Goal: Transaction & Acquisition: Purchase product/service

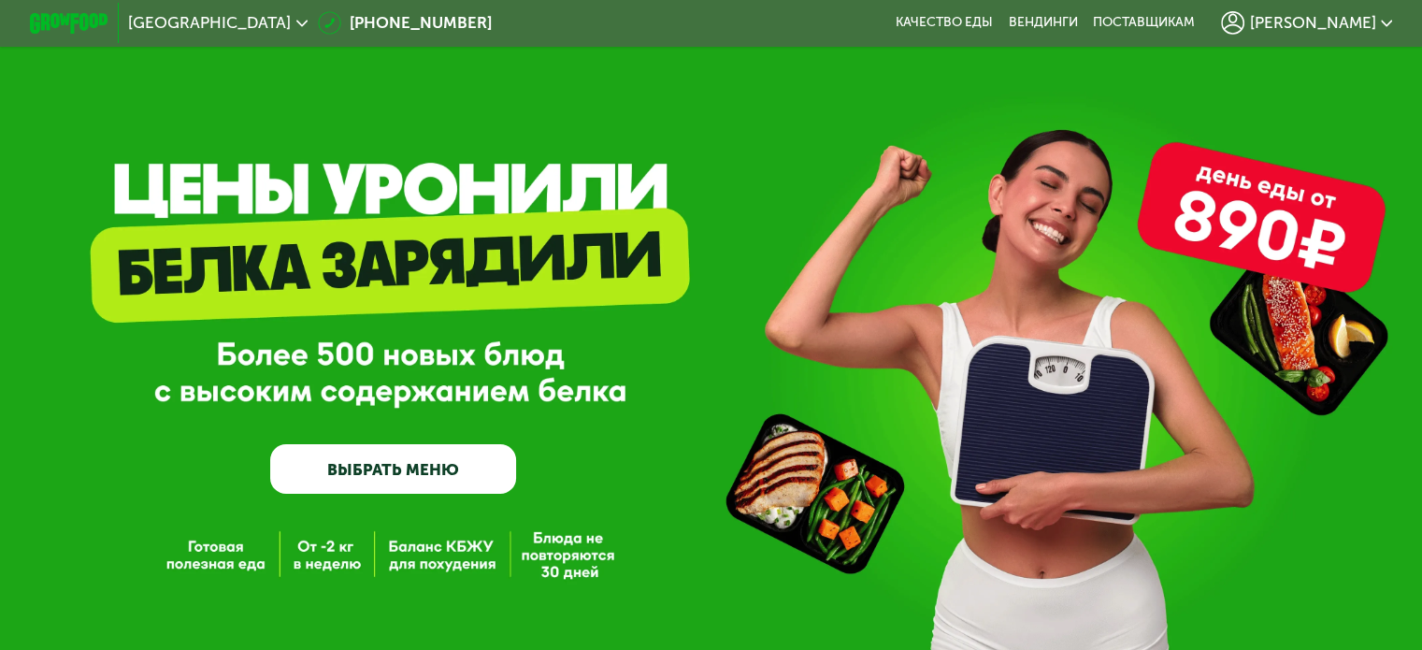
click at [1354, 26] on span "[PERSON_NAME]" at bounding box center [1312, 23] width 126 height 16
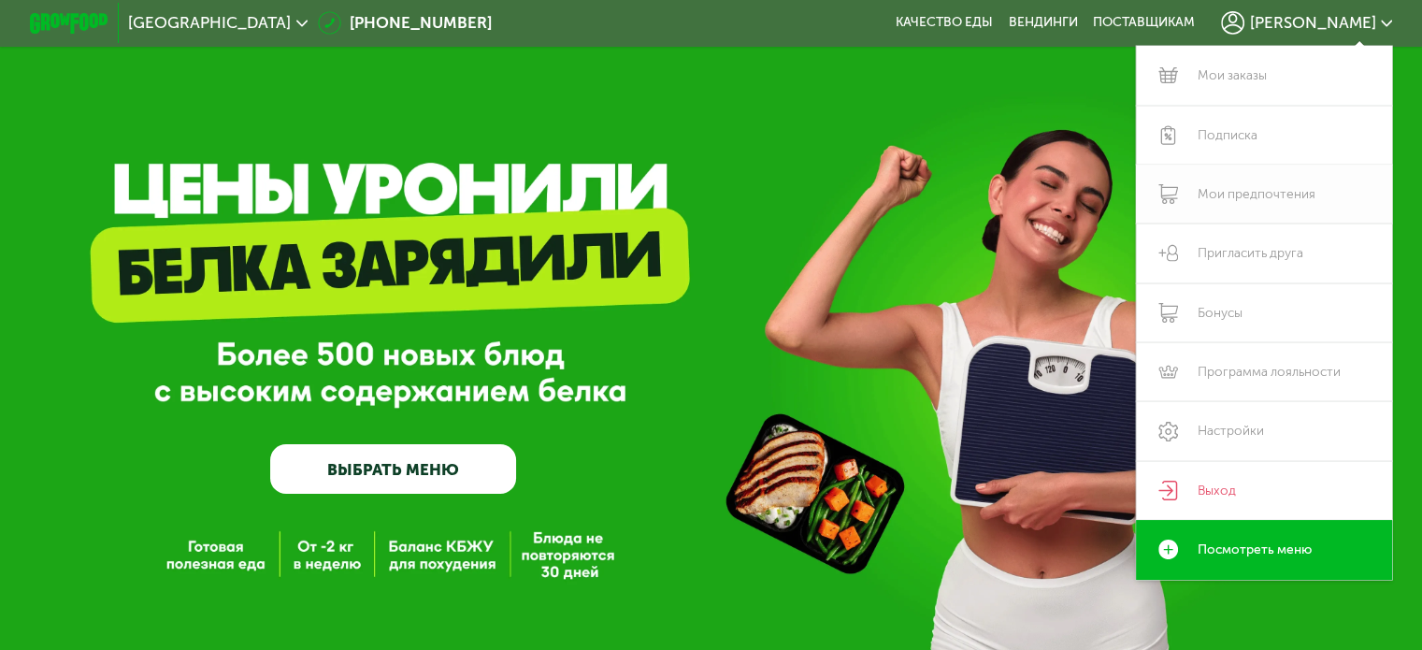
click at [1287, 193] on link "Мои предпочтения" at bounding box center [1264, 194] width 257 height 59
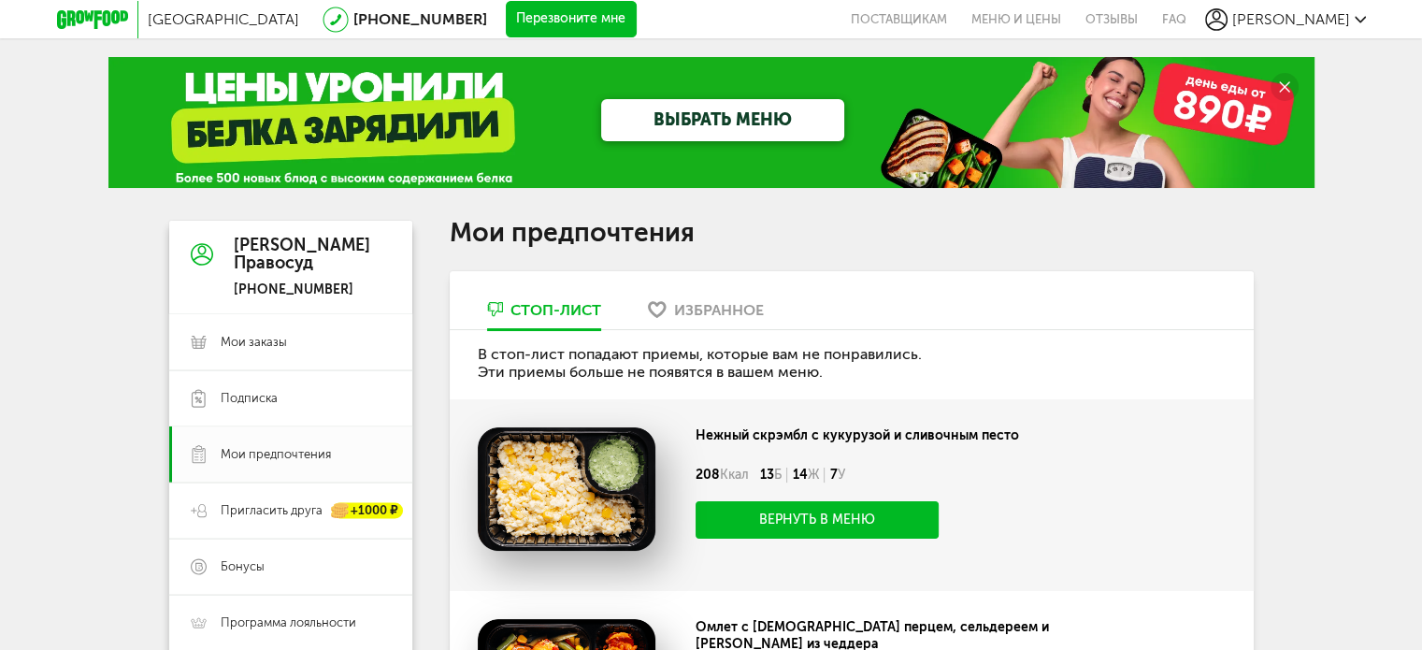
click at [273, 267] on div "Виктория Правосуд" at bounding box center [302, 255] width 137 height 37
click at [97, 16] on icon at bounding box center [92, 19] width 71 height 19
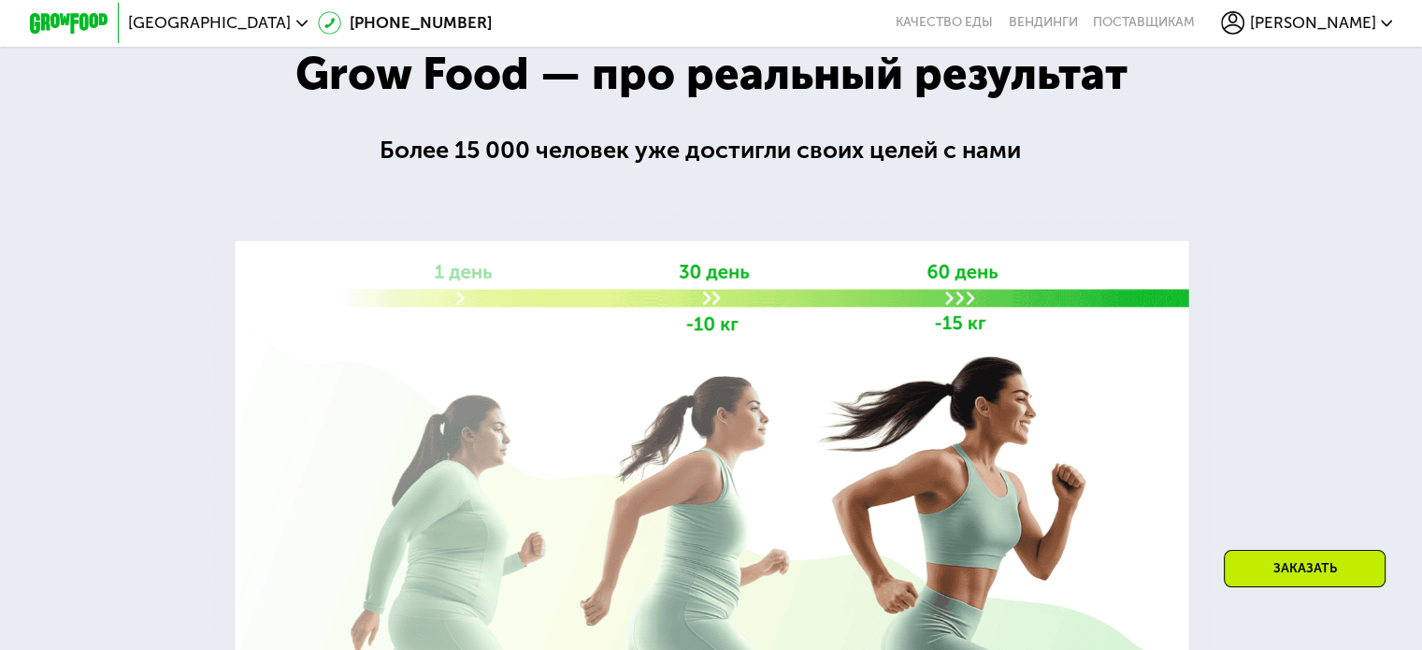
scroll to position [1796, 0]
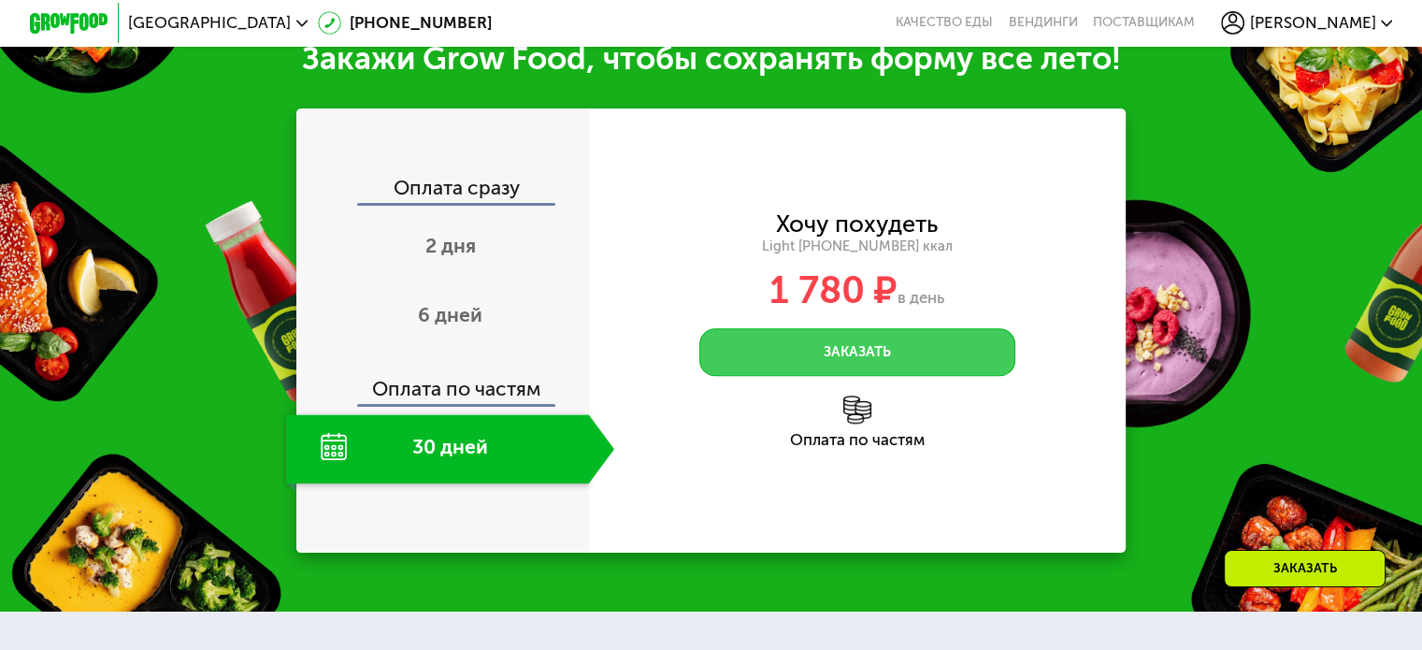
click at [857, 376] on button "Заказать" at bounding box center [857, 352] width 316 height 48
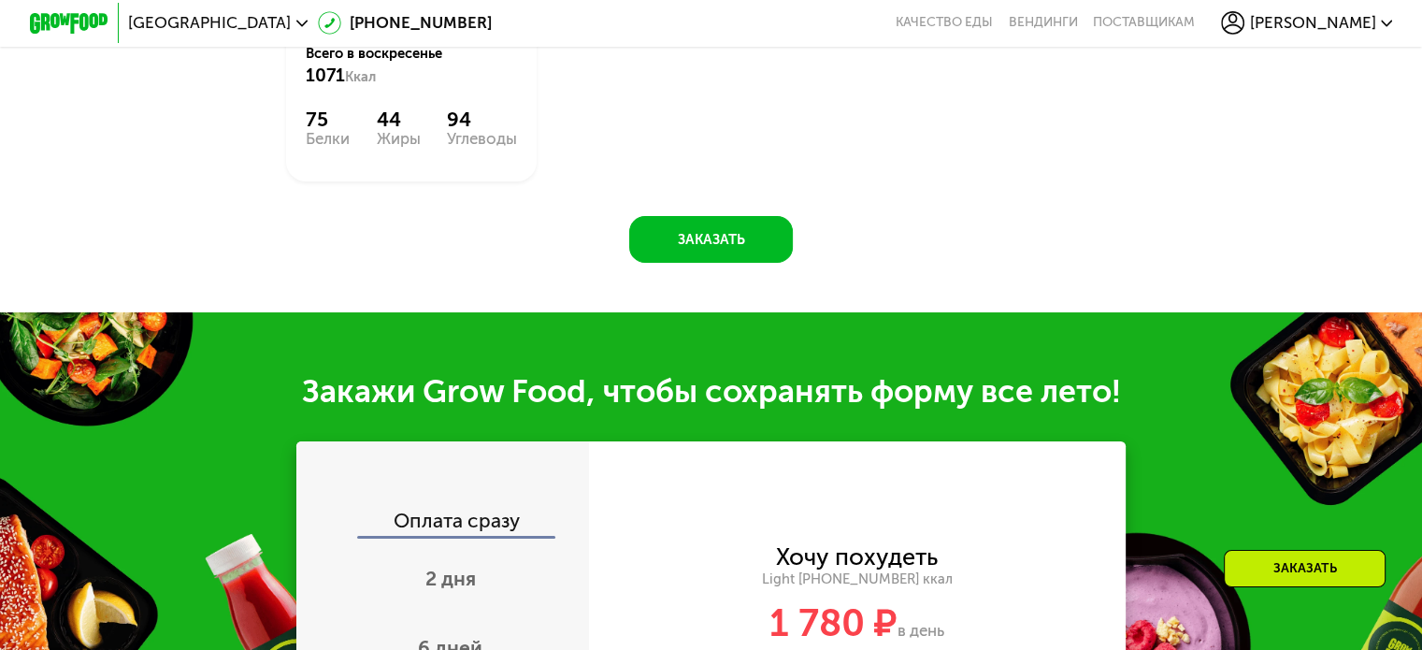
scroll to position [1329, 0]
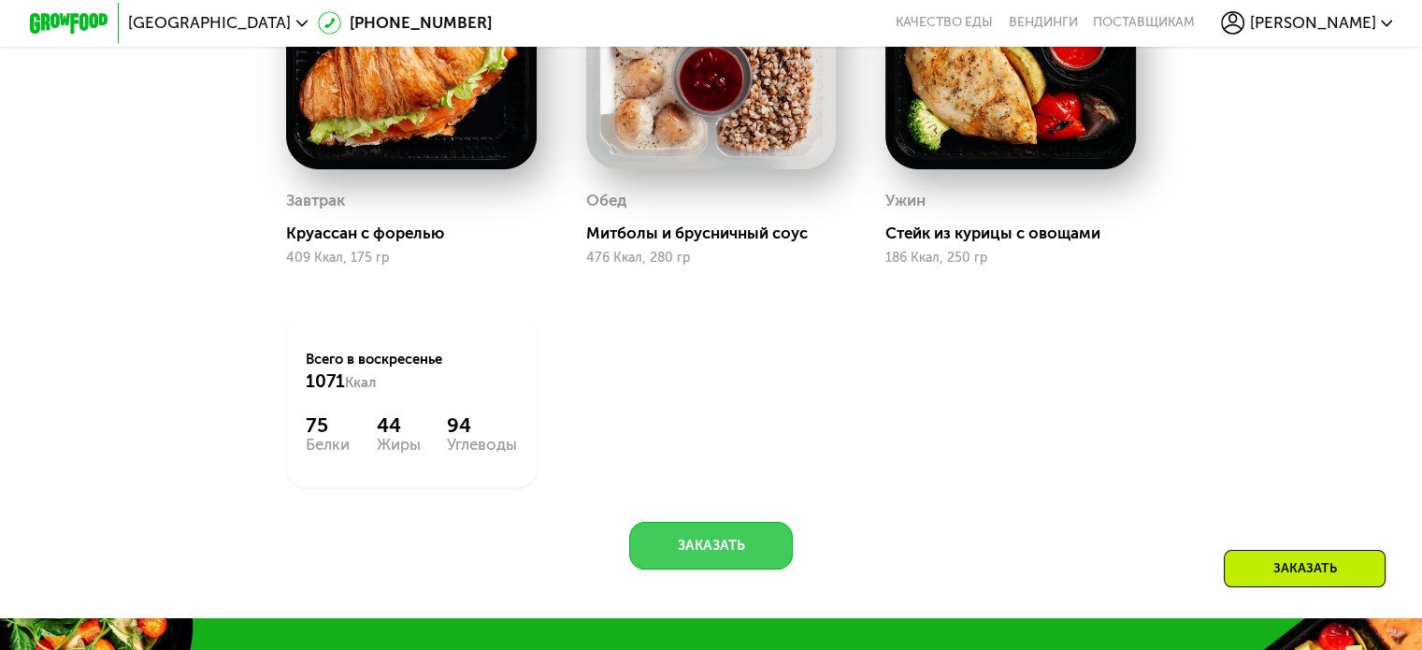
click at [739, 556] on button "Заказать" at bounding box center [711, 546] width 164 height 48
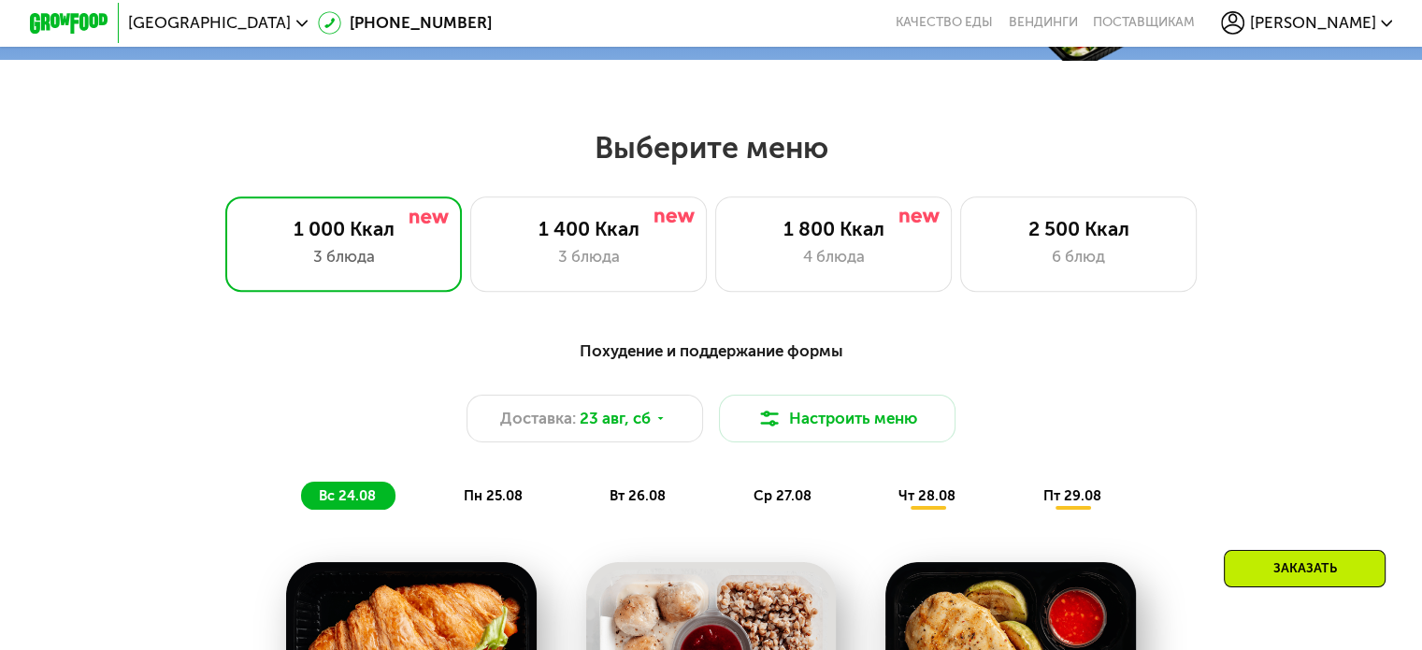
scroll to position [748, 0]
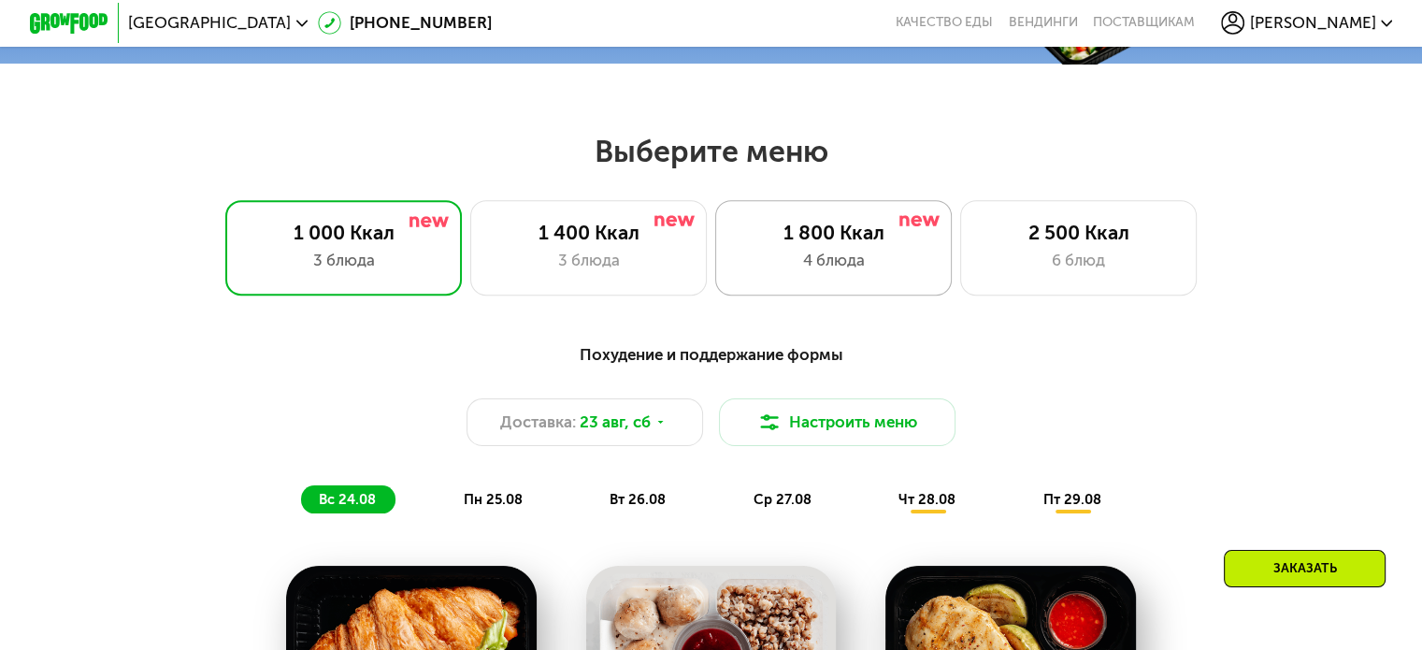
drag, startPoint x: 655, startPoint y: 241, endPoint x: 768, endPoint y: 242, distance: 113.2
click at [655, 241] on div "1 400 Ккал" at bounding box center [588, 232] width 195 height 23
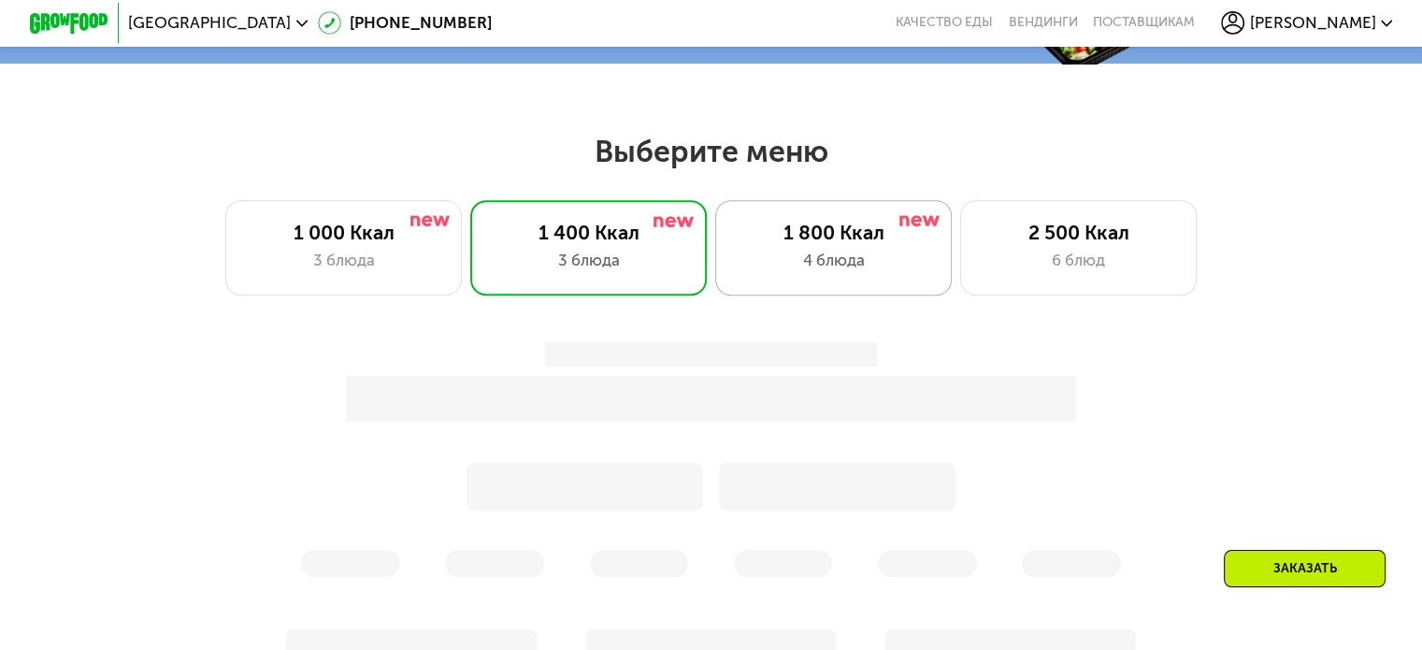
click at [881, 238] on div "1 800 Ккал" at bounding box center [833, 232] width 195 height 23
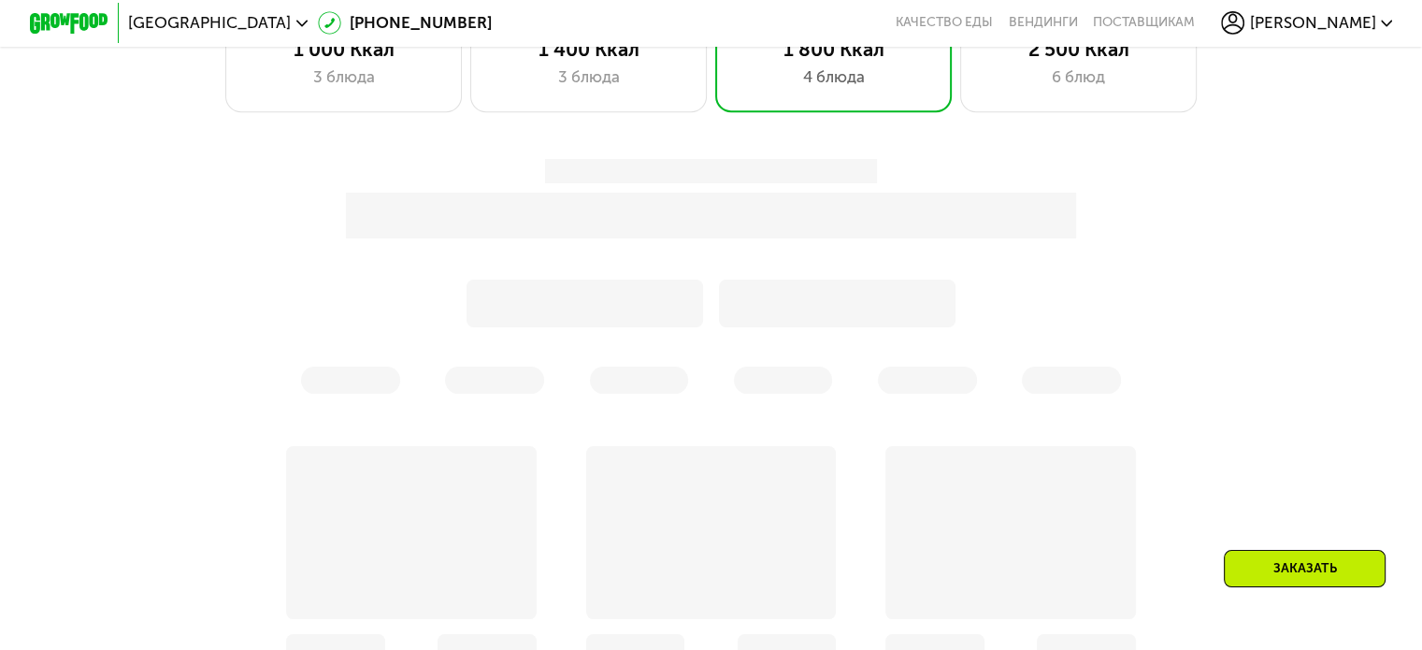
scroll to position [935, 0]
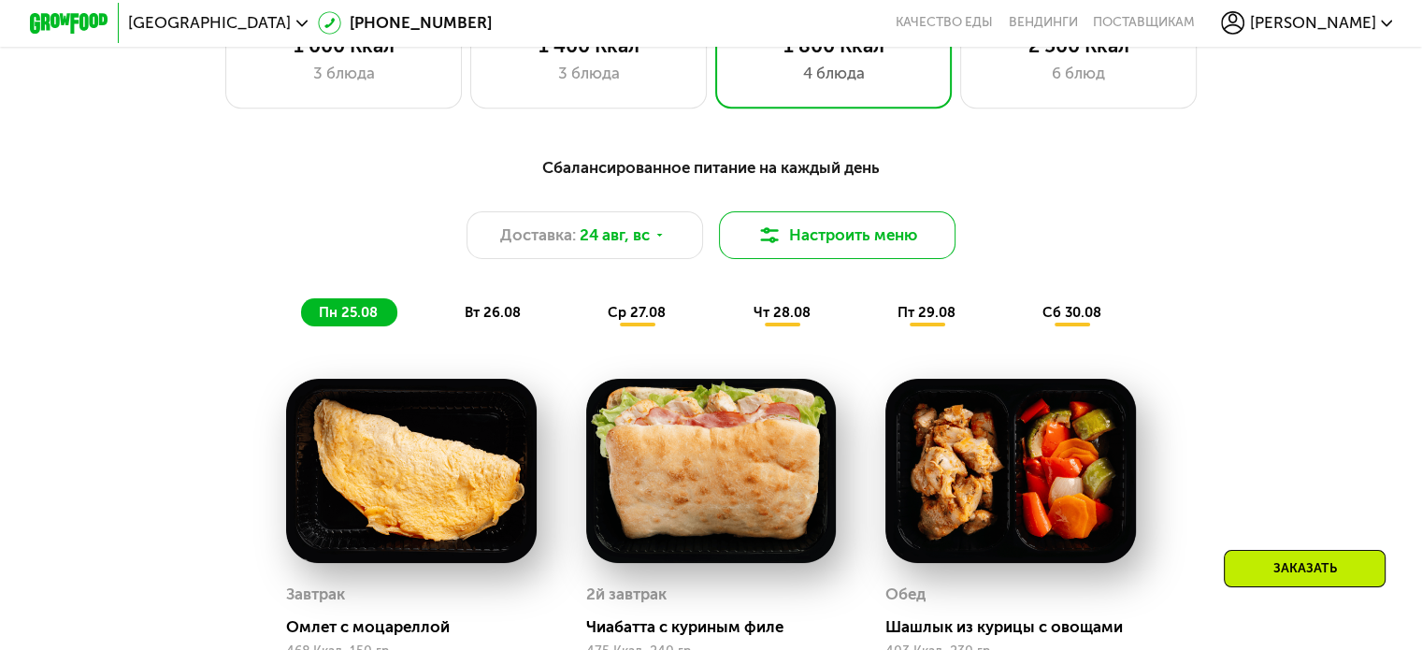
click at [876, 241] on button "Настроить меню" at bounding box center [838, 235] width 238 height 48
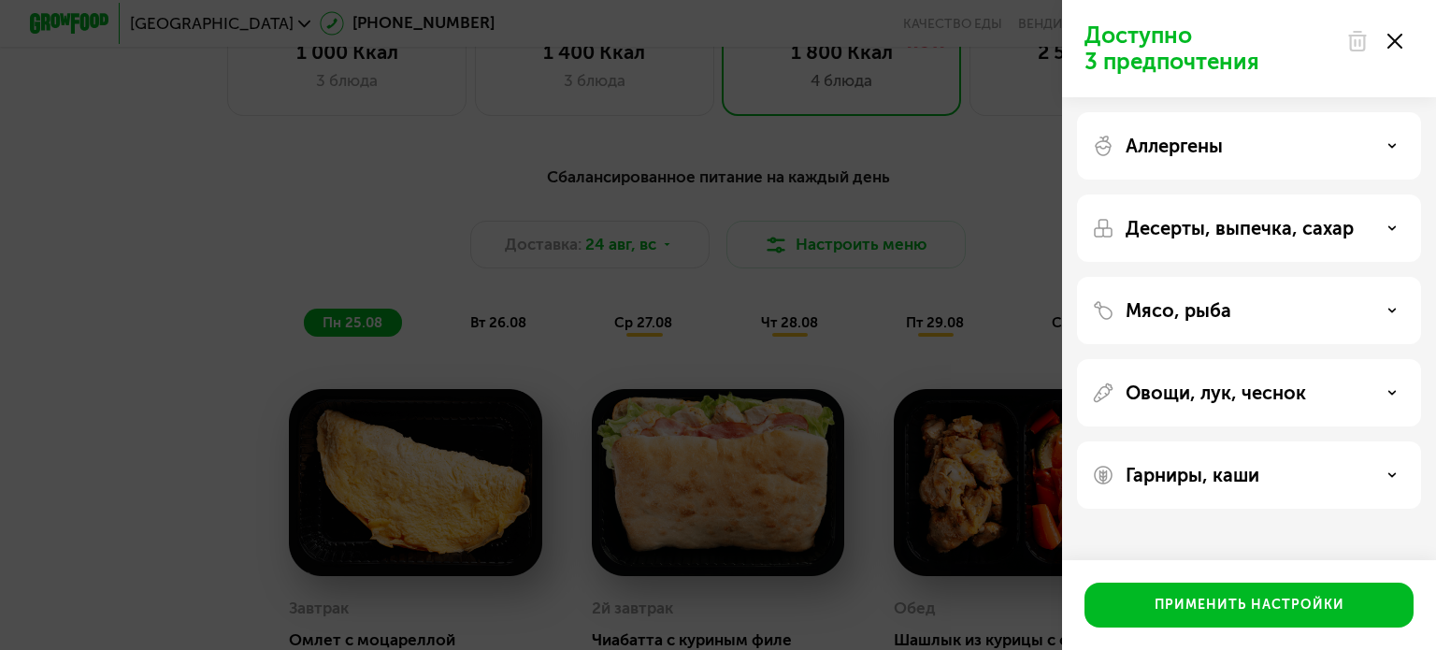
click at [1399, 40] on icon at bounding box center [1395, 41] width 15 height 15
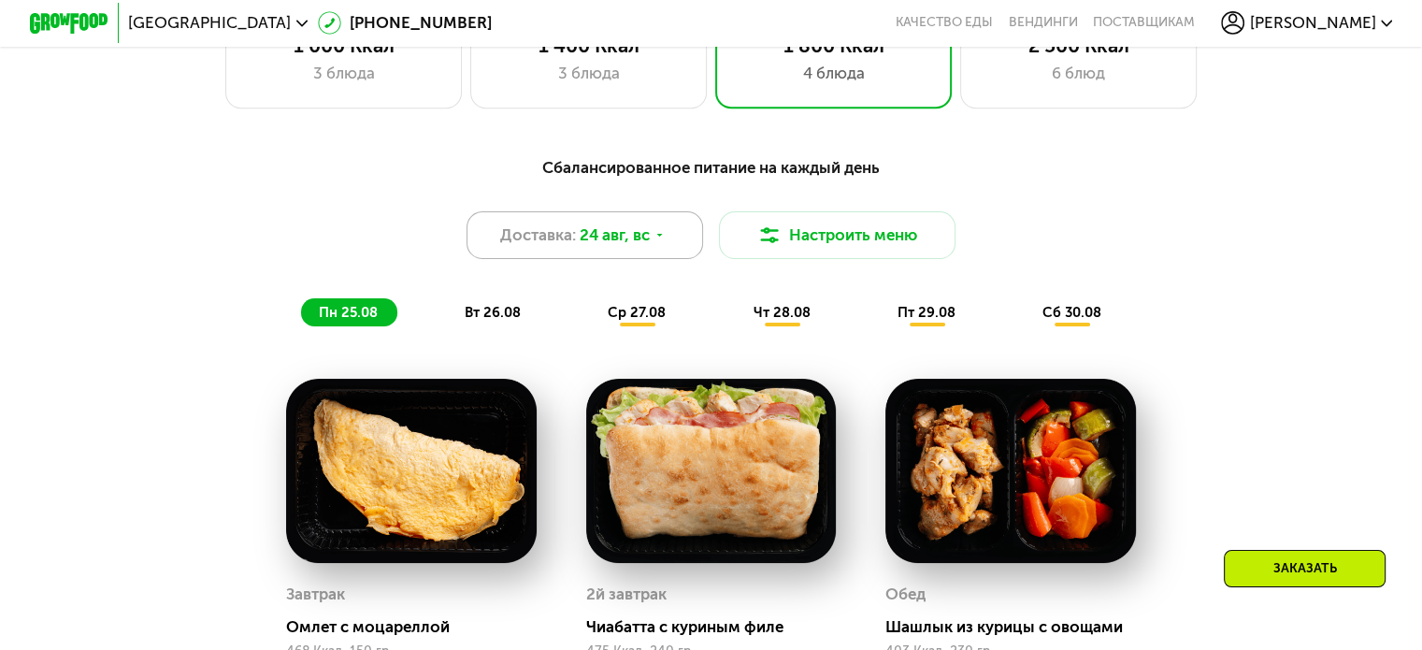
click at [600, 246] on span "24 авг, вс" at bounding box center [615, 234] width 70 height 23
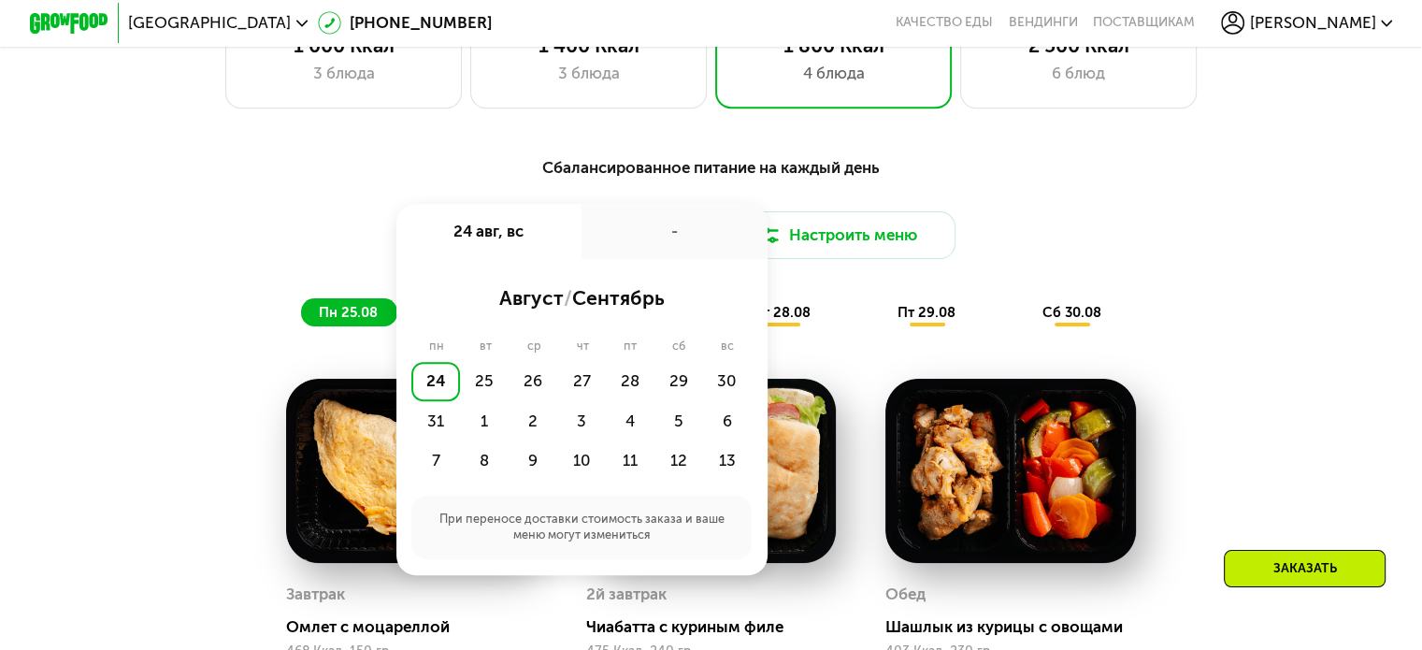
click at [728, 197] on div "Сбалансированное питание на каждый день Доставка: [DATE] авг, вс - август / сен…" at bounding box center [711, 240] width 1170 height 171
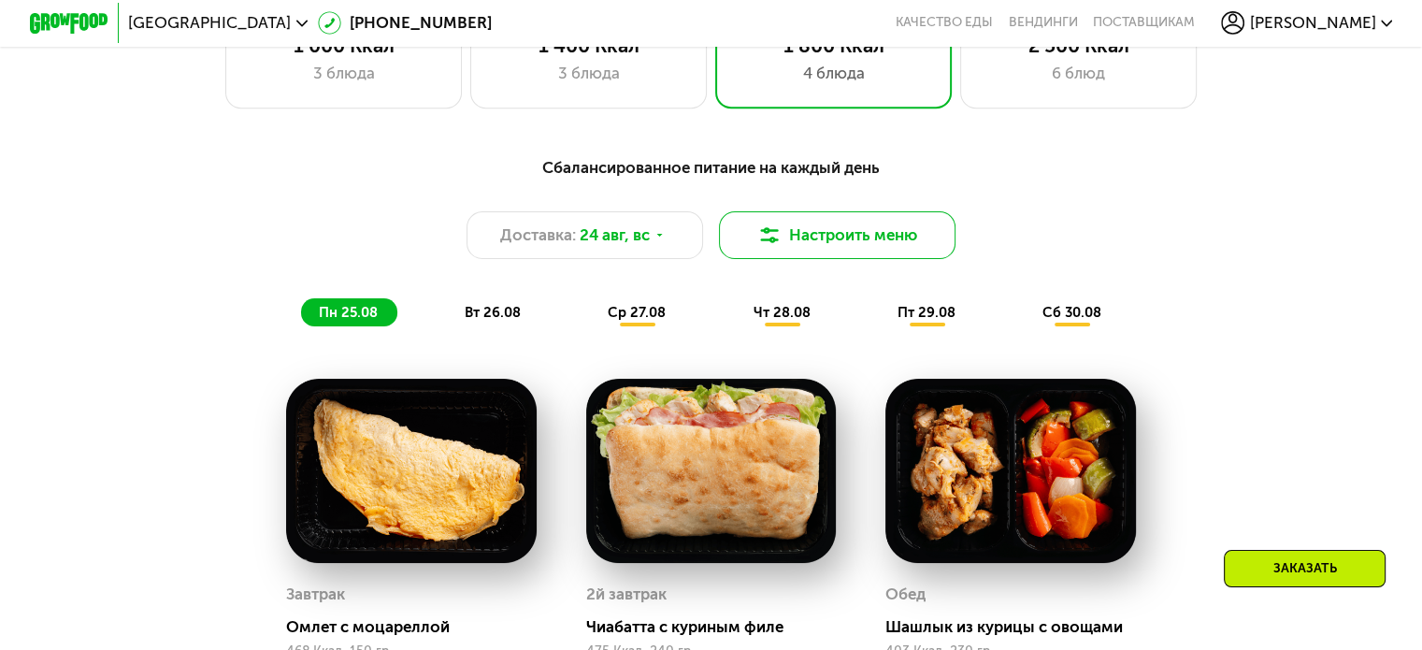
click at [867, 244] on button "Настроить меню" at bounding box center [838, 235] width 238 height 48
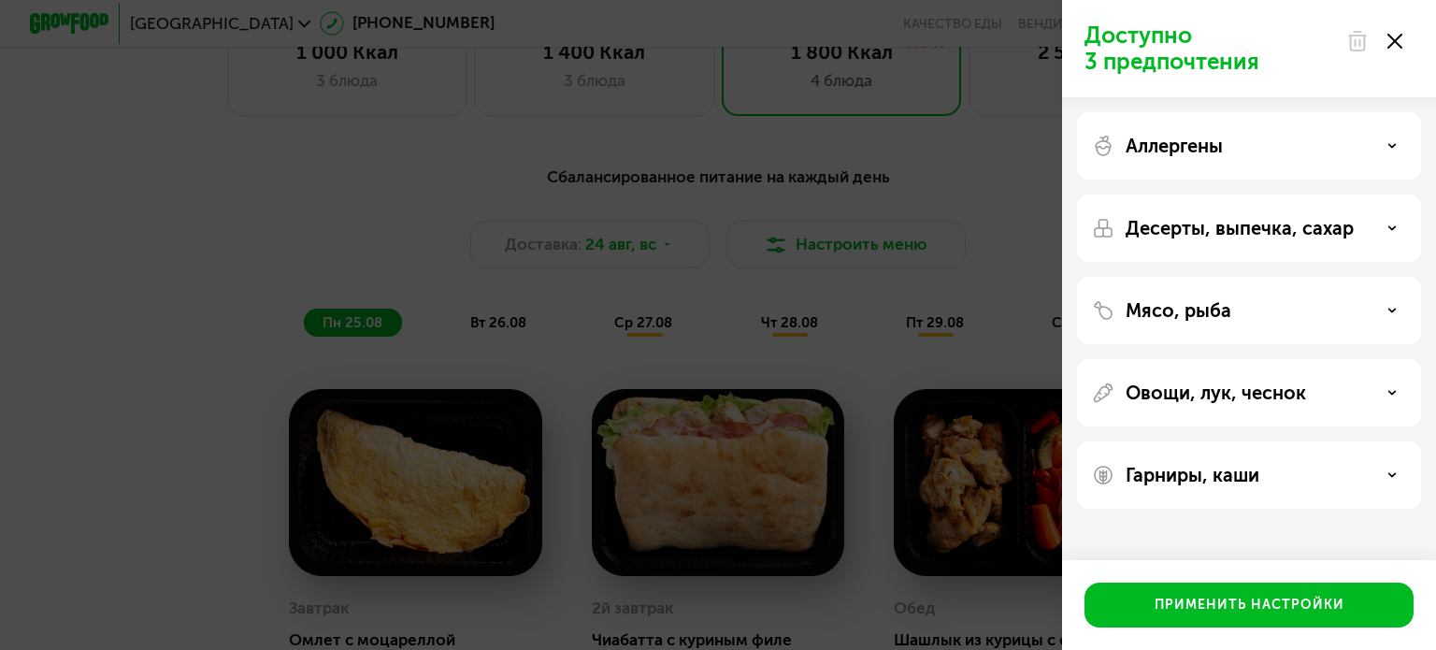
click at [842, 249] on div "Доступно 3 предпочтения Аллергены Десерты, выпечка, сахар Мясо, рыба Овощи, лук…" at bounding box center [718, 325] width 1436 height 650
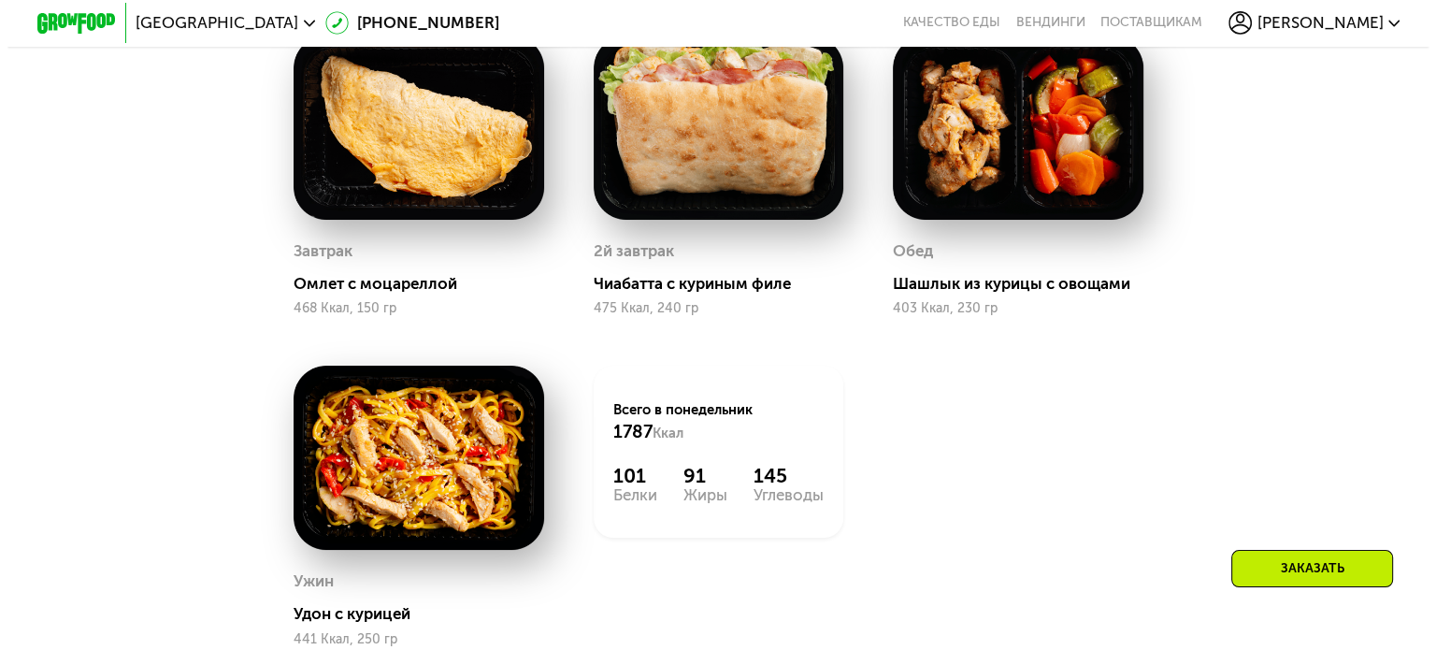
scroll to position [1122, 0]
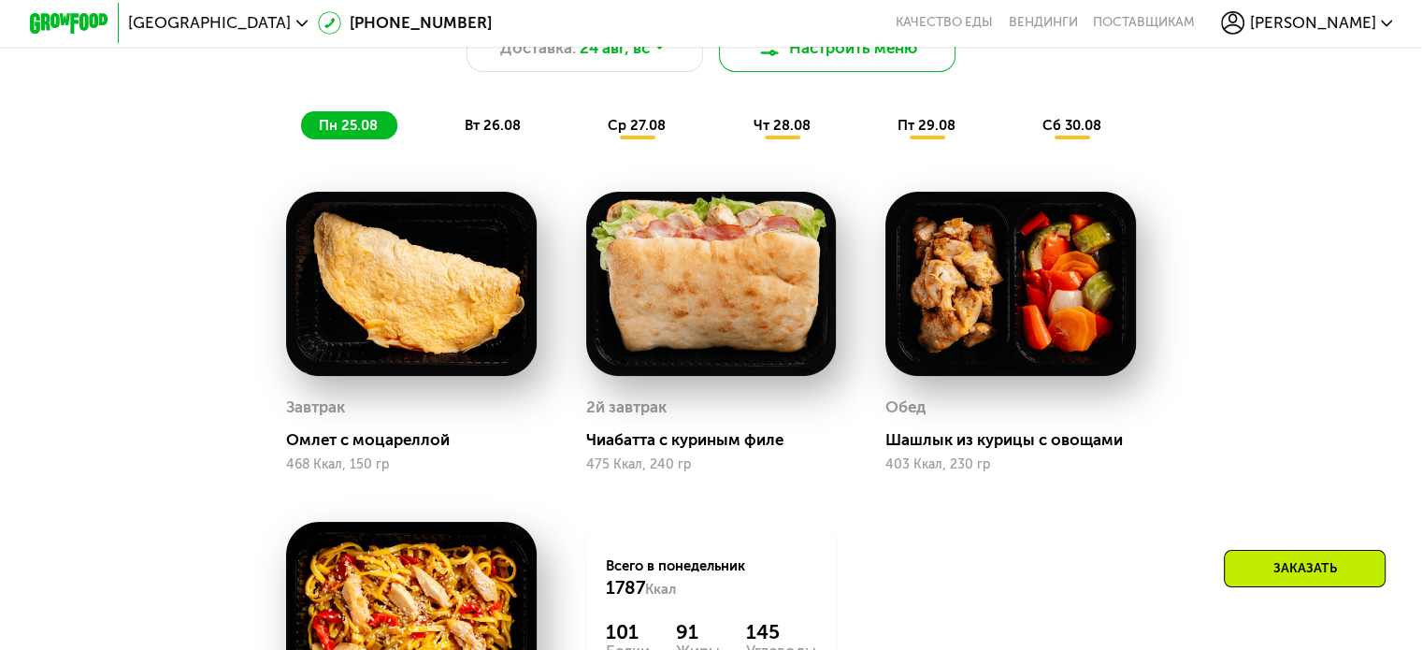
click at [826, 72] on button "Настроить меню" at bounding box center [838, 48] width 238 height 48
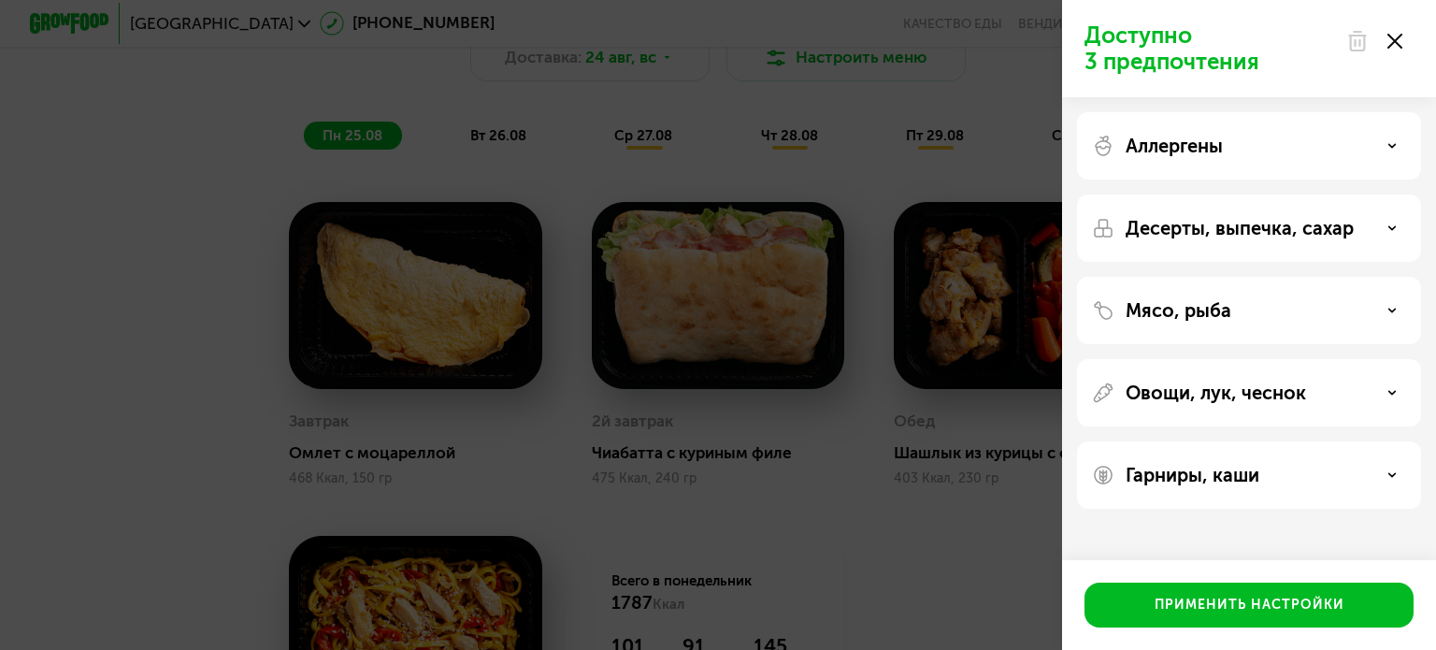
click at [1253, 223] on p "Десерты, выпечка, сахар" at bounding box center [1240, 228] width 228 height 22
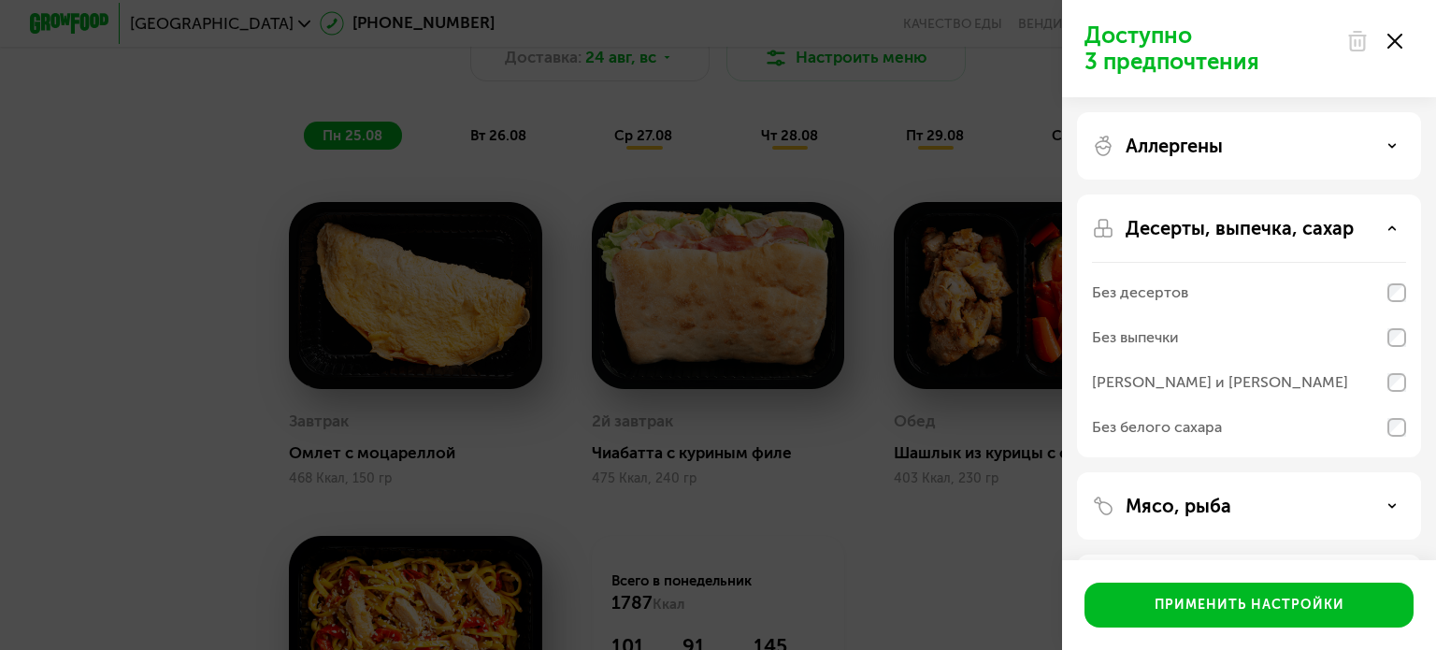
click at [1227, 145] on div "Аллергены" at bounding box center [1249, 146] width 314 height 22
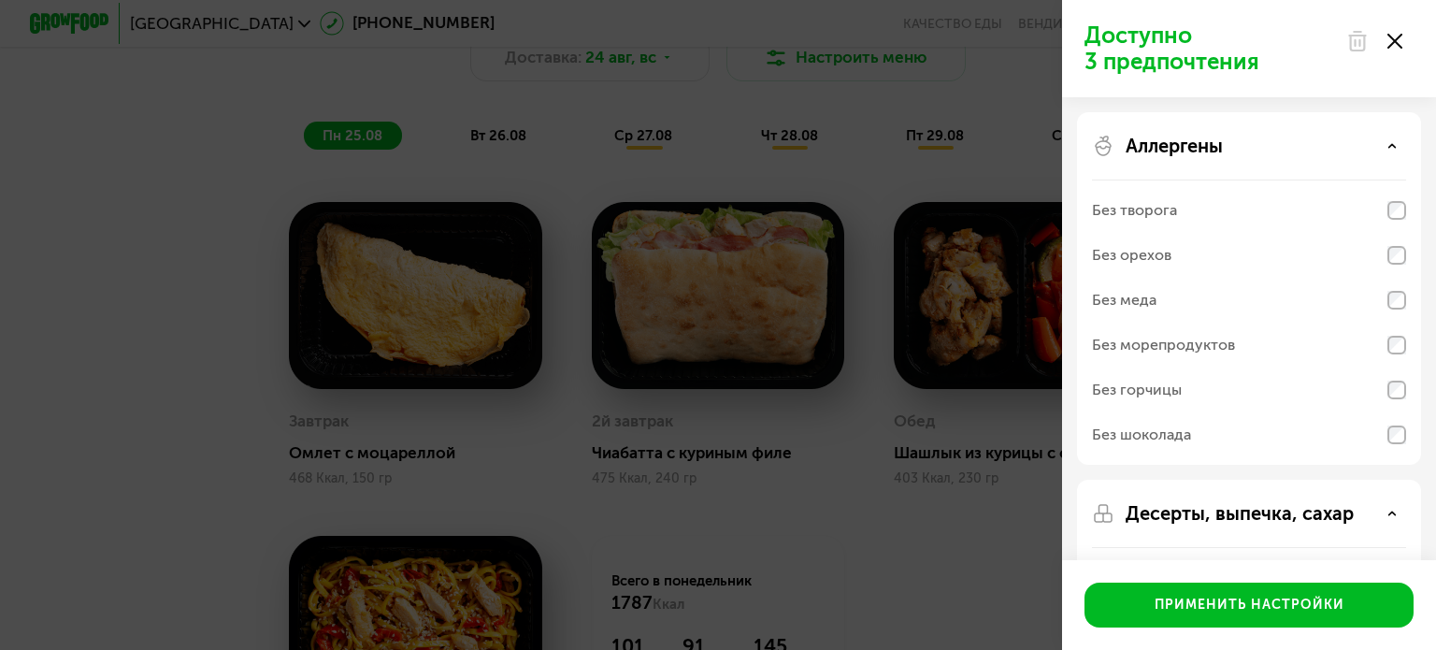
click at [1227, 139] on div "Аллергены" at bounding box center [1249, 146] width 314 height 22
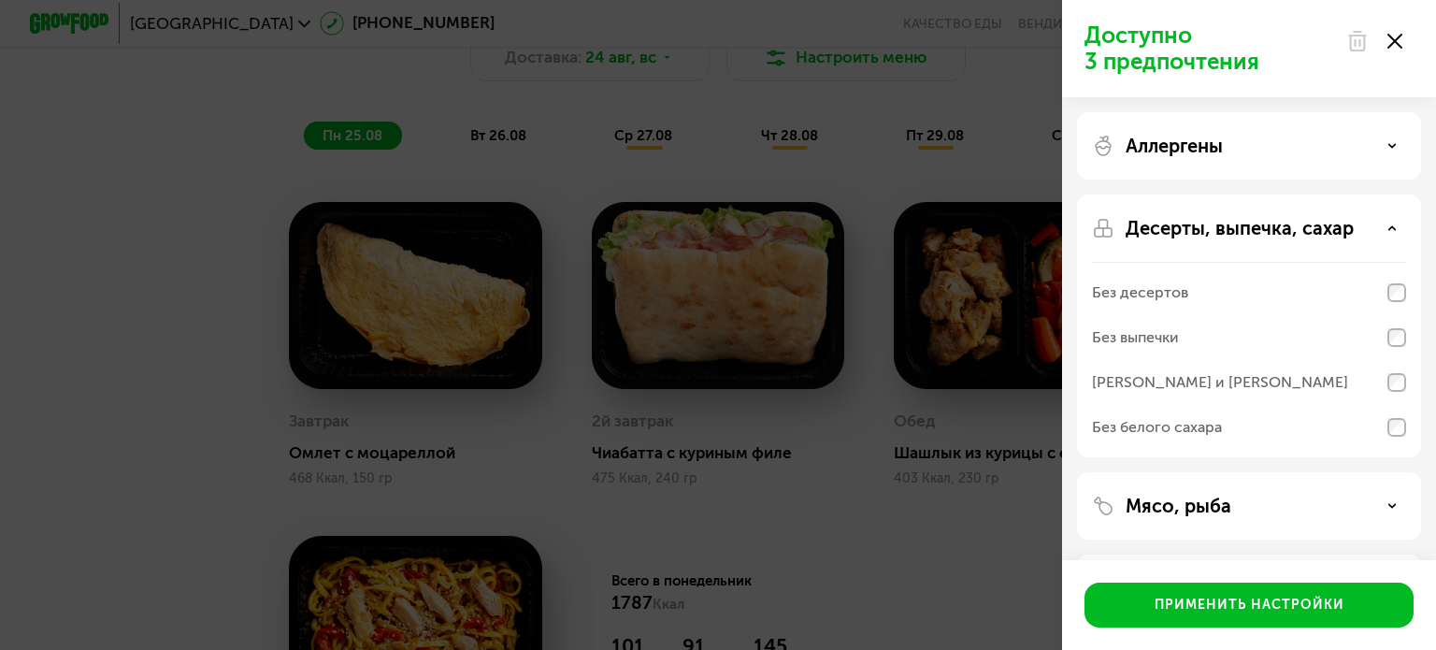
click at [1246, 232] on p "Десерты, выпечка, сахар" at bounding box center [1240, 228] width 228 height 22
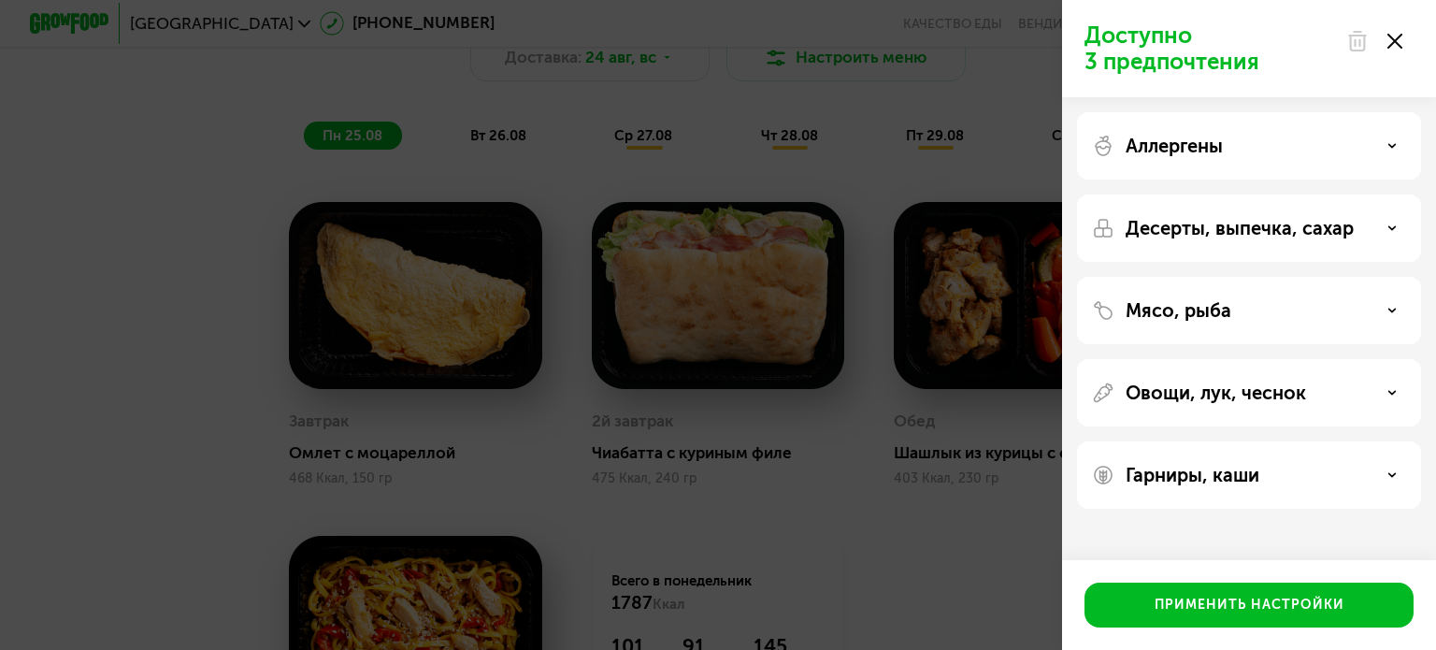
click at [1241, 359] on div "Мясо, рыба" at bounding box center [1249, 392] width 344 height 67
click at [1246, 303] on div "Мясо, рыба" at bounding box center [1249, 310] width 314 height 22
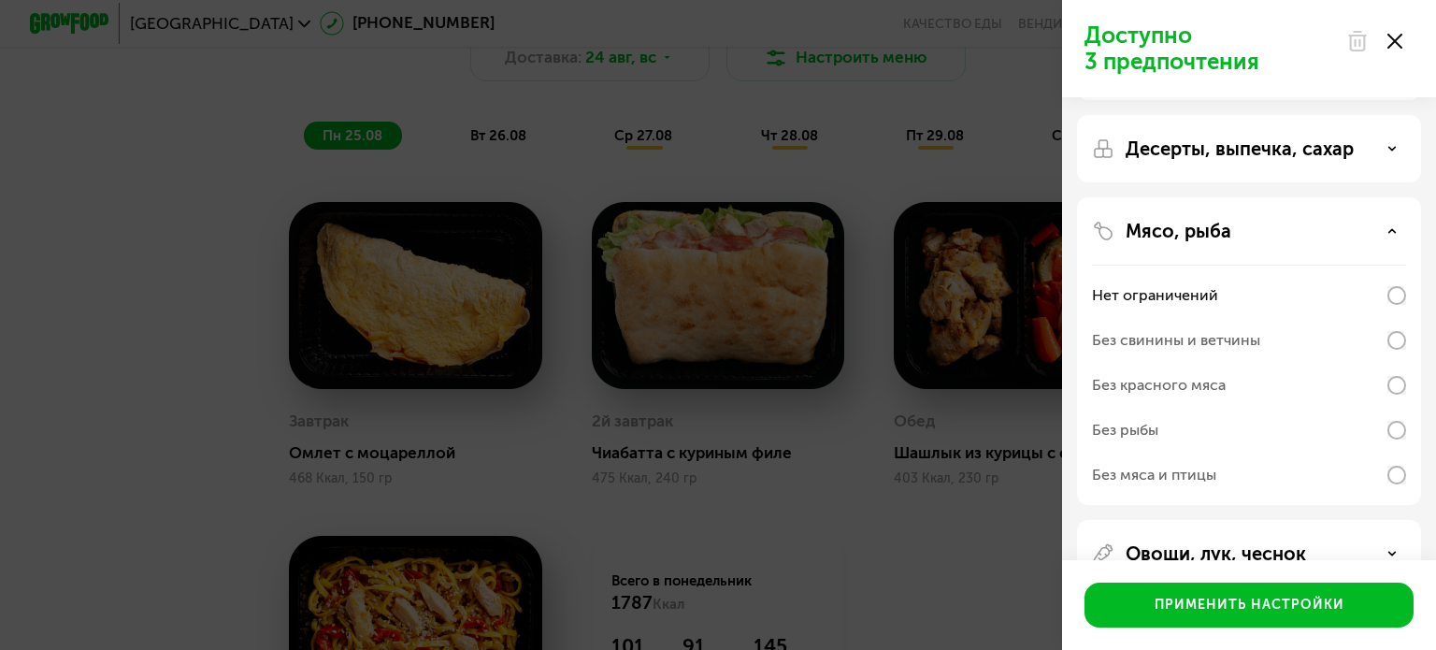
scroll to position [187, 0]
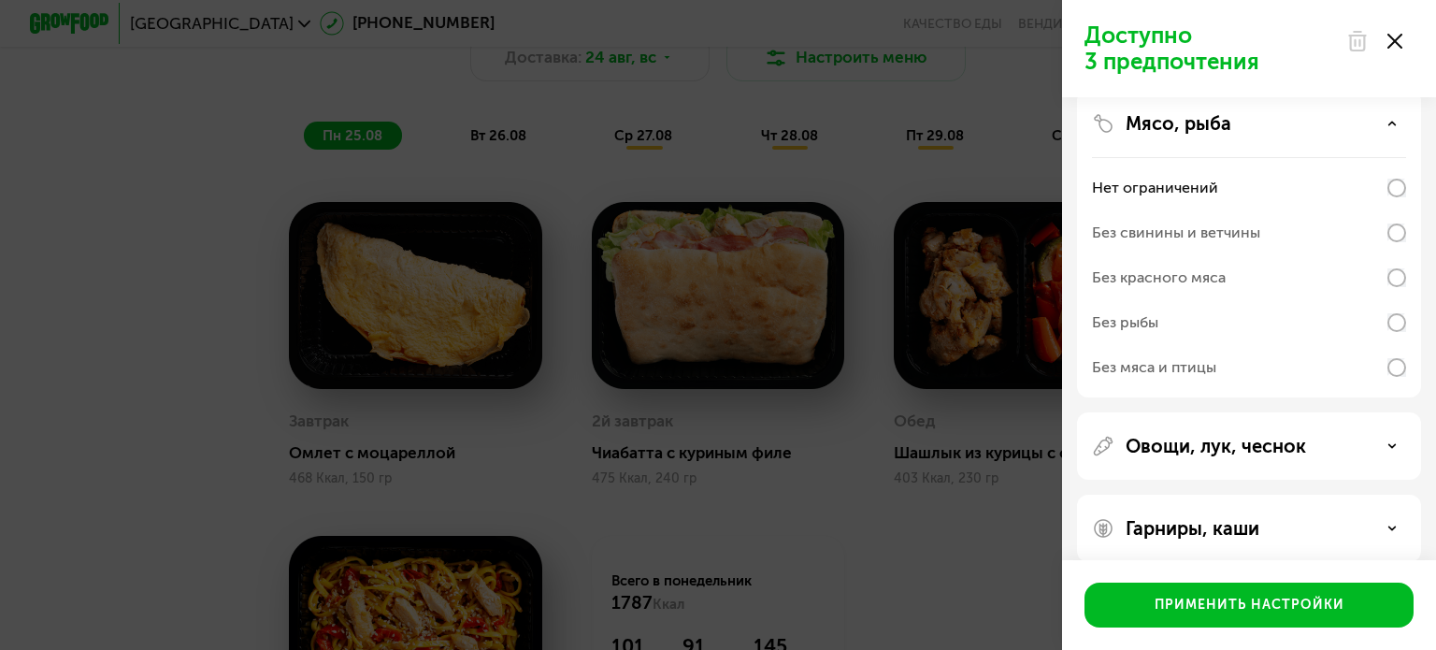
click at [1229, 412] on div "Мясо, рыба Нет ограничений Без свинины и ветчины Без красного мяса Без рыбы Без…" at bounding box center [1249, 445] width 344 height 67
click at [1384, 412] on div "Мясо, рыба Нет ограничений Без свинины и ветчины Без красного мяса Без рыбы Без…" at bounding box center [1249, 445] width 344 height 67
